Goal: Task Accomplishment & Management: Complete application form

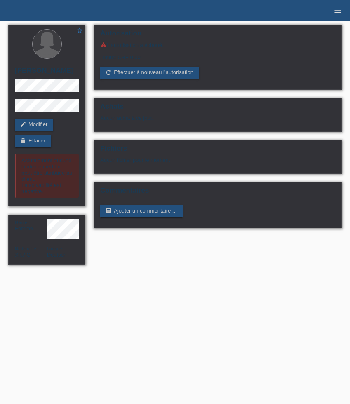
click at [338, 11] on icon "menu" at bounding box center [337, 11] width 8 height 8
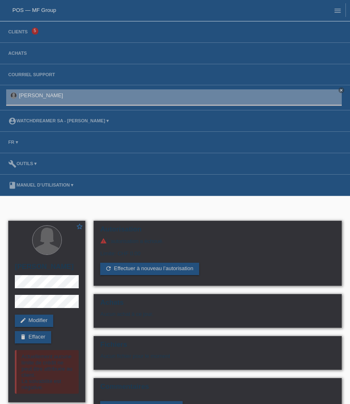
click at [22, 38] on li "Clients 5" at bounding box center [175, 31] width 350 height 21
click at [22, 35] on li "Clients 5" at bounding box center [175, 31] width 350 height 21
click at [22, 31] on link "Clients" at bounding box center [18, 31] width 28 height 5
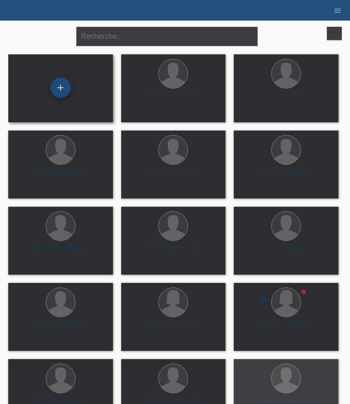
click at [60, 89] on div "+" at bounding box center [60, 87] width 21 height 21
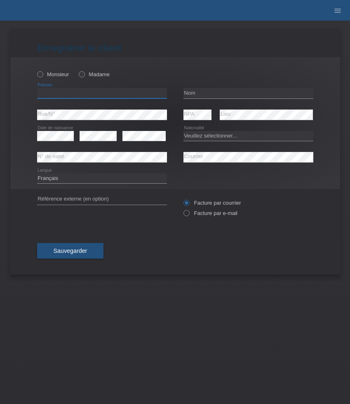
click at [73, 91] on input "text" at bounding box center [102, 93] width 130 height 10
paste input "Gaspare"
type input "Gaspare"
click at [56, 74] on label "Monsieur" at bounding box center [53, 74] width 32 height 6
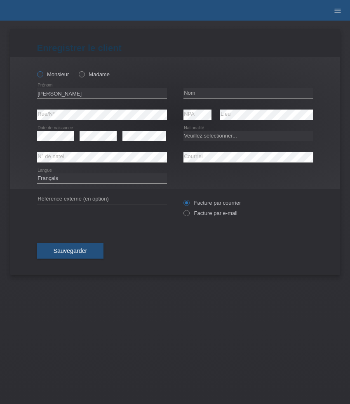
click at [42, 74] on input "Monsieur" at bounding box center [39, 73] width 5 height 5
radio input "true"
click at [224, 94] on input "text" at bounding box center [248, 93] width 130 height 10
paste input "Morello"
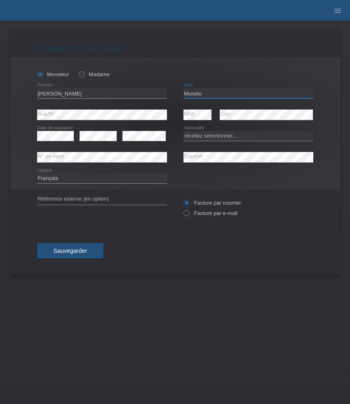
type input "Morello"
click at [219, 138] on select "Veuillez sélectionner... Suisse Allemagne Autriche Liechtenstein ------------ A…" at bounding box center [248, 136] width 130 height 10
select select "IT"
click at [183, 131] on select "Veuillez sélectionner... Suisse Allemagne Autriche Liechtenstein ------------ A…" at bounding box center [248, 136] width 130 height 10
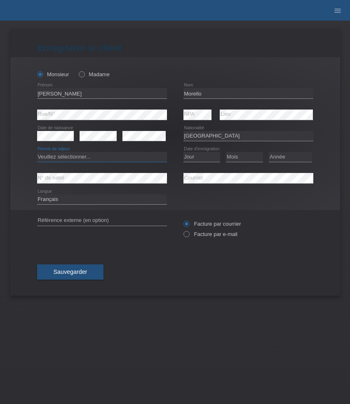
click at [134, 156] on select "Veuillez sélectionner... C B B - Statut de réfugié Autre" at bounding box center [102, 157] width 130 height 10
select select "C"
click at [37, 152] on select "Veuillez sélectionner... C B B - Statut de réfugié Autre" at bounding box center [102, 157] width 130 height 10
click at [198, 156] on select "Jour 01 02 03 04 05 06 07 08 09 10 11" at bounding box center [201, 157] width 37 height 10
select select "20"
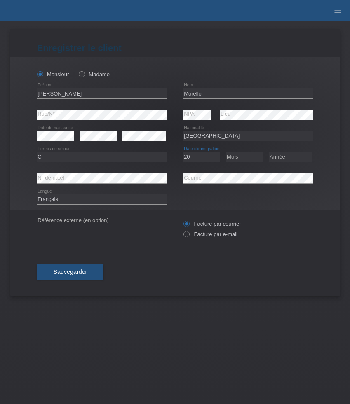
click at [183, 152] on select "Jour 01 02 03 04 05 06 07 08 09 10 11" at bounding box center [201, 157] width 37 height 10
click at [246, 159] on select "Mois 01 02 03 04 05 06 07 08 09 10 11" at bounding box center [244, 157] width 37 height 10
select select "08"
click at [226, 152] on select "Mois 01 02 03 04 05 06 07 08 09 10 11" at bounding box center [244, 157] width 37 height 10
click at [286, 160] on select "Année 2025 2024 2023 2022 2021 2020 2019 2018 2017 2016 2015 2014 2013 2012 201…" at bounding box center [290, 157] width 43 height 10
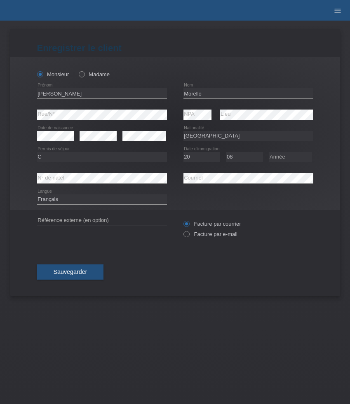
select select "1974"
click at [269, 152] on select "Année 2025 2024 2023 2022 2021 2020 2019 2018 2017 2016 2015 2014 2013 2012 201…" at bounding box center [290, 157] width 43 height 10
click at [207, 237] on label "Facture par e-mail" at bounding box center [210, 234] width 54 height 6
click at [189, 237] on input "Facture par e-mail" at bounding box center [185, 236] width 5 height 10
radio input "true"
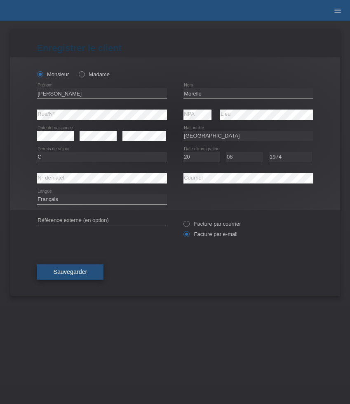
click at [92, 271] on button "Sauvegarder" at bounding box center [70, 273] width 67 height 16
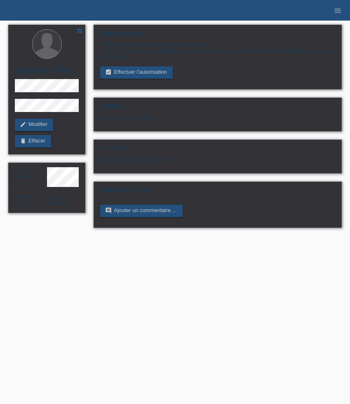
click at [129, 78] on link "assignment_turned_in Effectuer l’autorisation" at bounding box center [136, 72] width 72 height 12
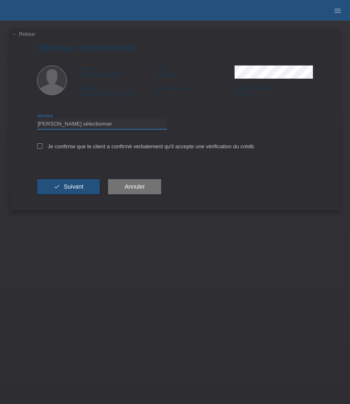
click at [142, 126] on select "Veuillez sélectionner CHF 1.00 - CHF 499.00 CHF 500.00 - CHF 1'999.00 CHF 2'000…" at bounding box center [102, 124] width 130 height 10
click at [37, 120] on select "Veuillez sélectionner CHF 1.00 - CHF 499.00 CHF 500.00 - CHF 1'999.00 CHF 2'000…" at bounding box center [102, 124] width 130 height 10
click at [148, 127] on select "Veuillez sélectionner CHF 1.00 - CHF 499.00 CHF 500.00 - CHF 1'999.00 CHF 2'000…" at bounding box center [102, 124] width 130 height 10
select select "3"
click at [37, 120] on select "Veuillez sélectionner CHF 1.00 - CHF 499.00 CHF 500.00 - CHF 1'999.00 CHF 2'000…" at bounding box center [102, 124] width 130 height 10
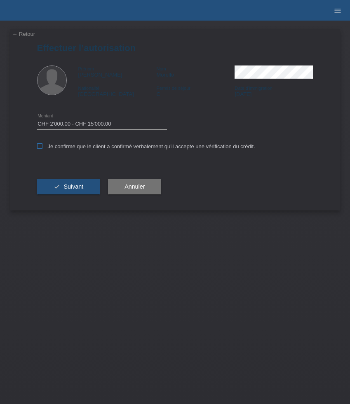
click at [139, 146] on label "Je confirme que le client a confirmé verbalement qu'il accepte une vérification…" at bounding box center [146, 146] width 218 height 6
click at [42, 146] on input "Je confirme que le client a confirmé verbalement qu'il accepte une vérification…" at bounding box center [39, 145] width 5 height 5
checkbox input "true"
click at [84, 185] on button "check Suivant" at bounding box center [68, 187] width 63 height 16
